Goal: Complete application form

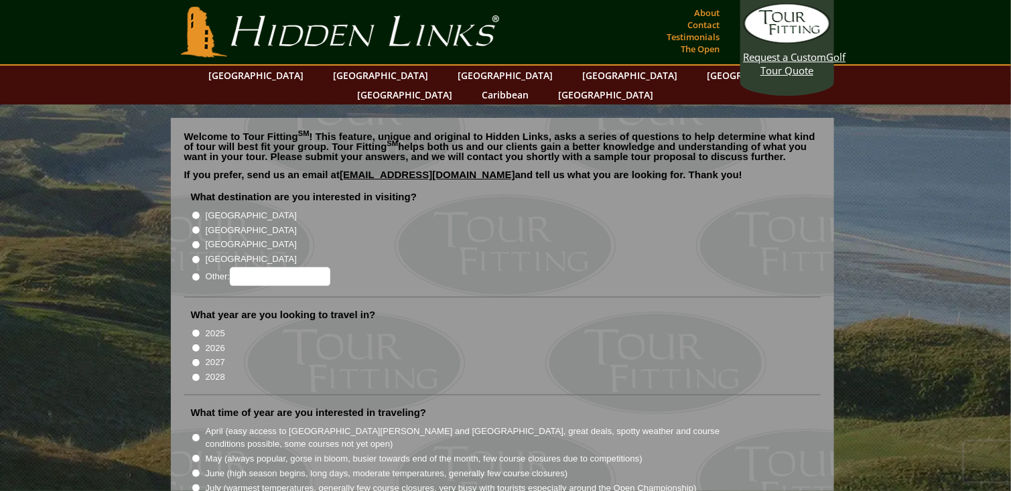
click at [196, 226] on input "[GEOGRAPHIC_DATA]" at bounding box center [196, 230] width 9 height 9
radio input "true"
click at [196, 344] on input "2026" at bounding box center [196, 348] width 9 height 9
radio input "true"
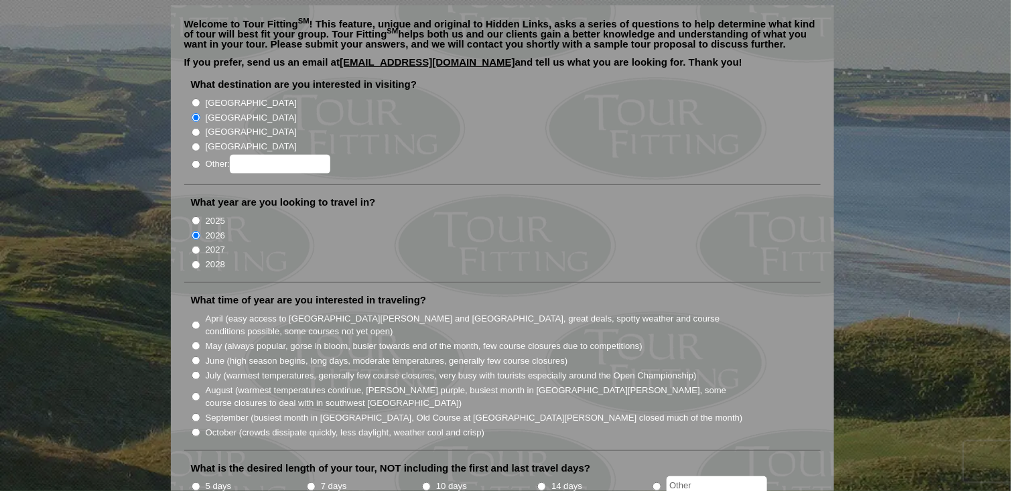
scroll to position [201, 0]
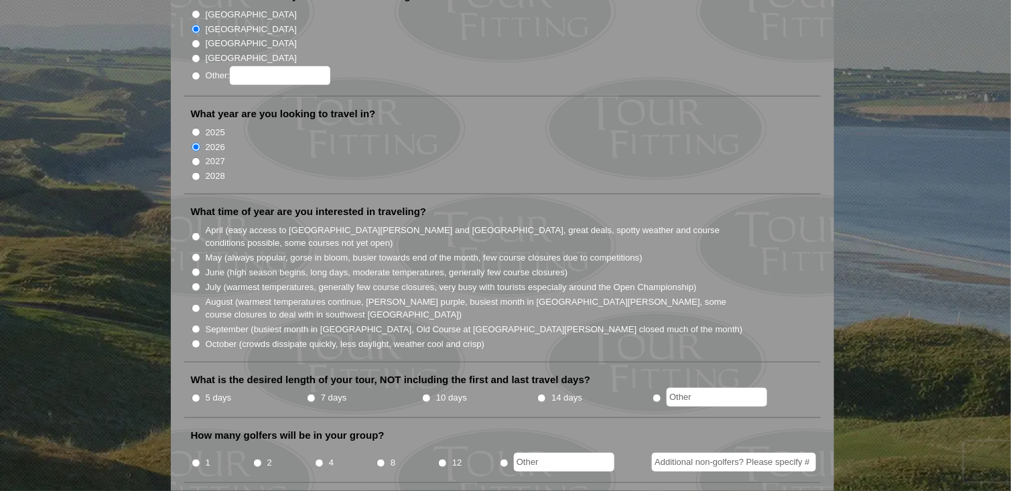
click at [194, 283] on input "July (warmest temperatures, generally few course closures, very busy with touri…" at bounding box center [196, 287] width 9 height 9
radio input "true"
click at [195, 394] on input "5 days" at bounding box center [196, 398] width 9 height 9
radio input "true"
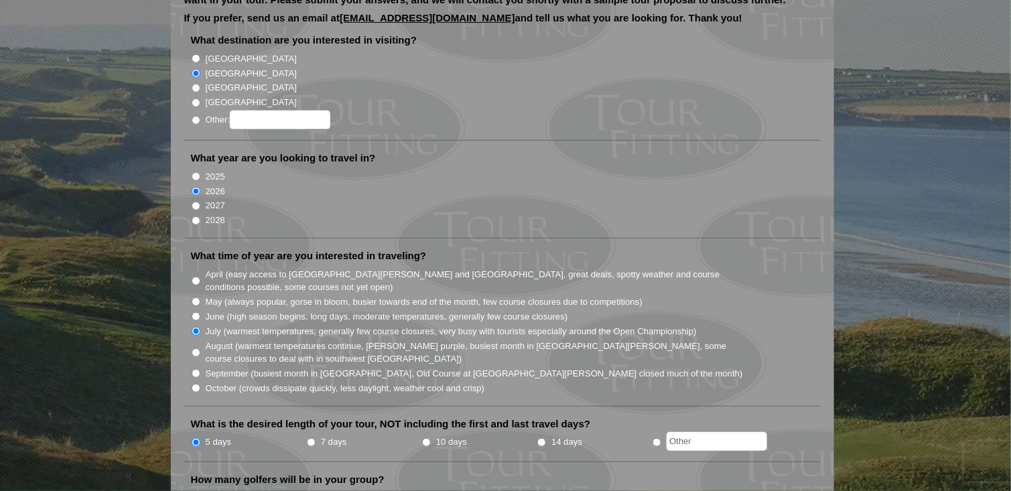
scroll to position [0, 0]
